Goal: Task Accomplishment & Management: Manage account settings

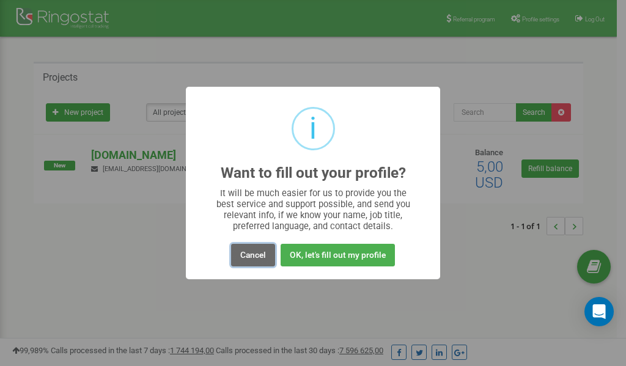
click at [258, 255] on button "Cancel" at bounding box center [253, 255] width 44 height 23
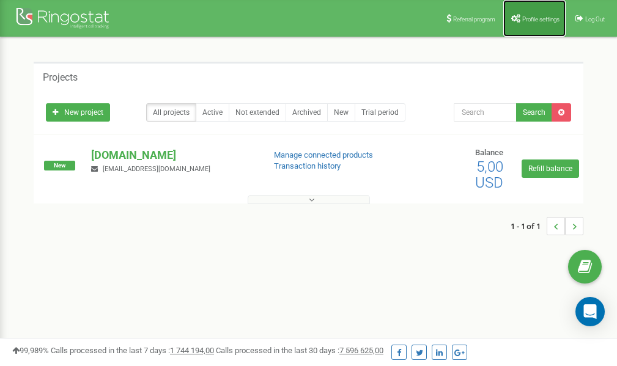
click at [543, 21] on span "Profile settings" at bounding box center [540, 19] width 37 height 7
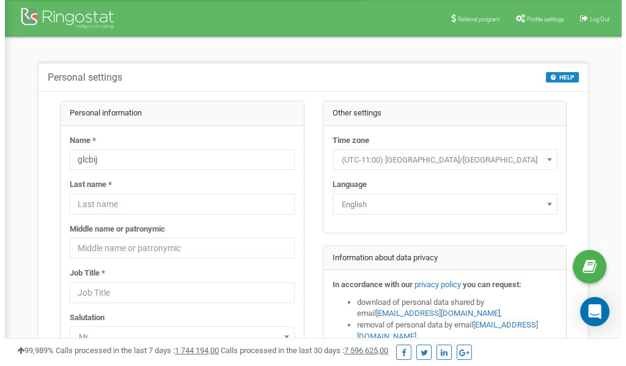
scroll to position [61, 0]
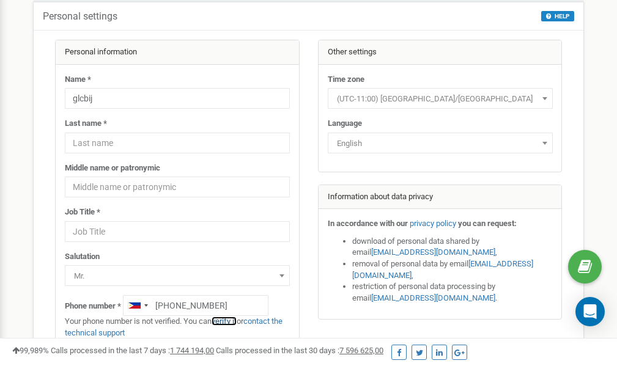
click at [231, 322] on link "verify it" at bounding box center [223, 321] width 25 height 9
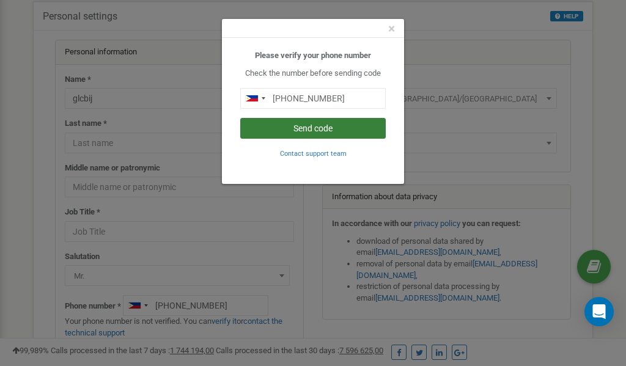
click at [339, 128] on button "Send code" at bounding box center [312, 128] width 145 height 21
